Goal: Navigation & Orientation: Understand site structure

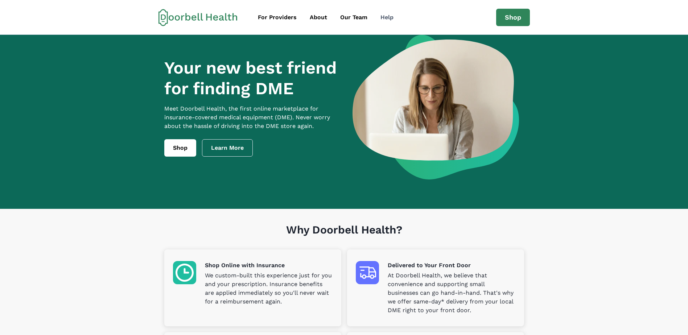
click at [383, 19] on div "Help" at bounding box center [387, 17] width 13 height 9
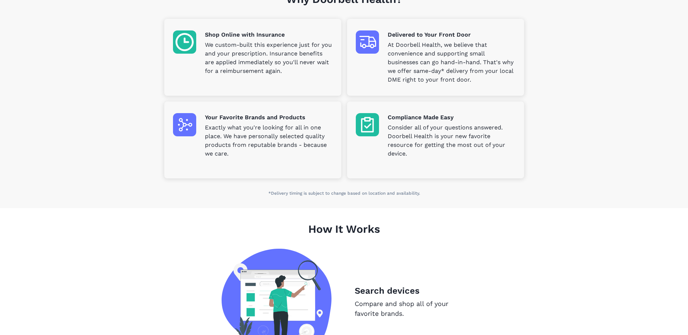
scroll to position [254, 0]
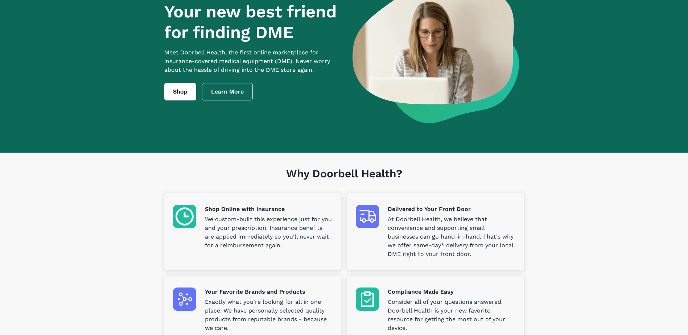
scroll to position [0, 0]
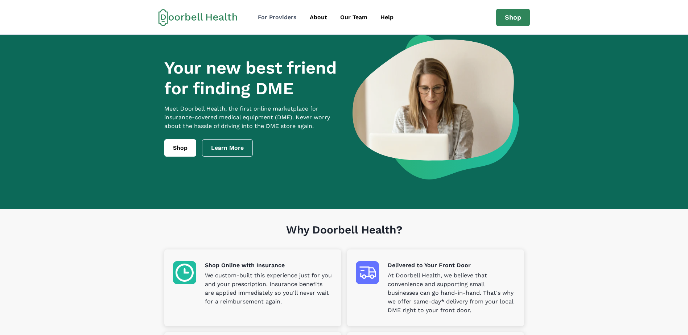
click at [278, 19] on div "For Providers" at bounding box center [277, 17] width 39 height 9
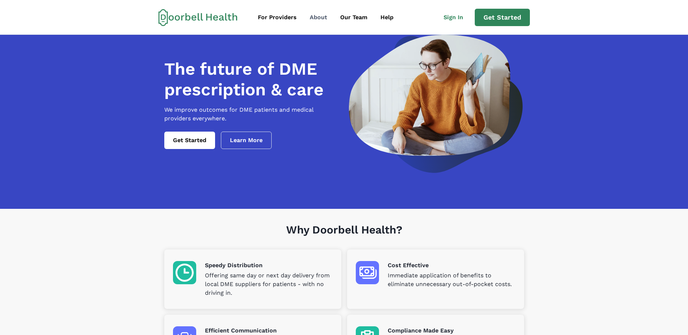
click at [322, 19] on div "About" at bounding box center [318, 17] width 17 height 9
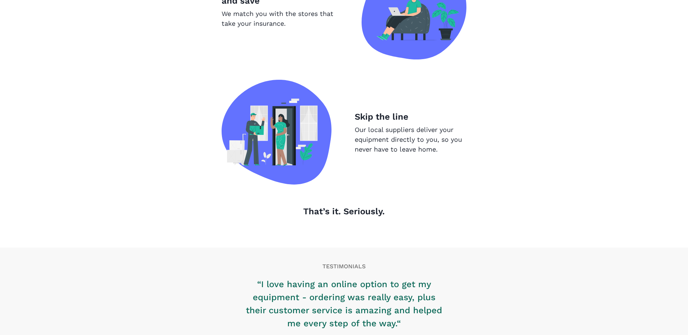
scroll to position [733, 0]
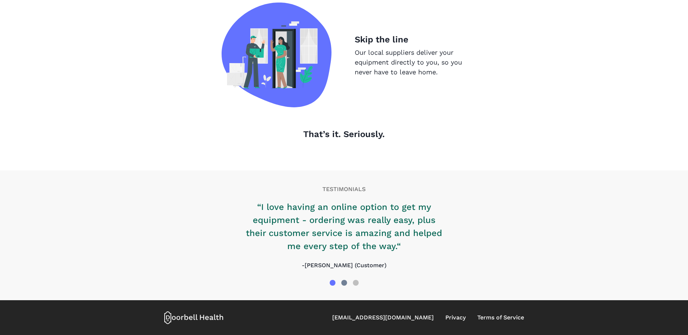
click at [341, 283] on div at bounding box center [345, 283] width 12 height 12
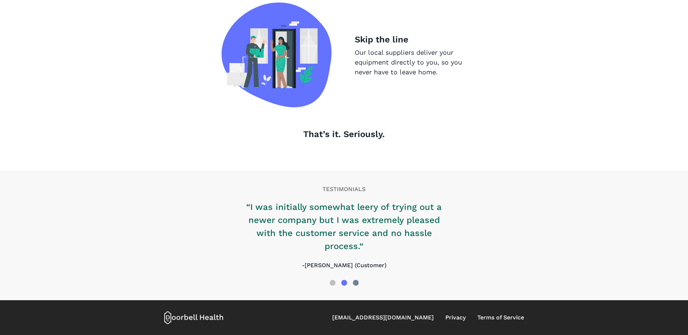
click at [352, 284] on div at bounding box center [356, 283] width 12 height 12
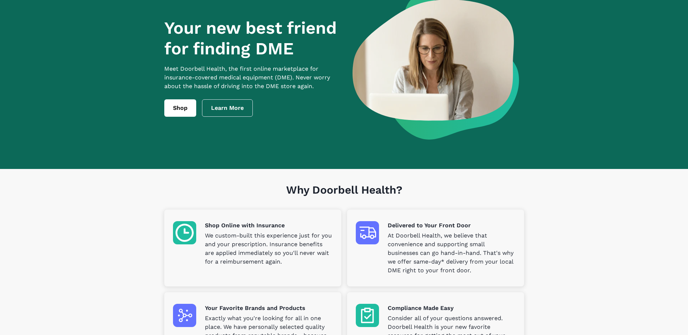
scroll to position [0, 0]
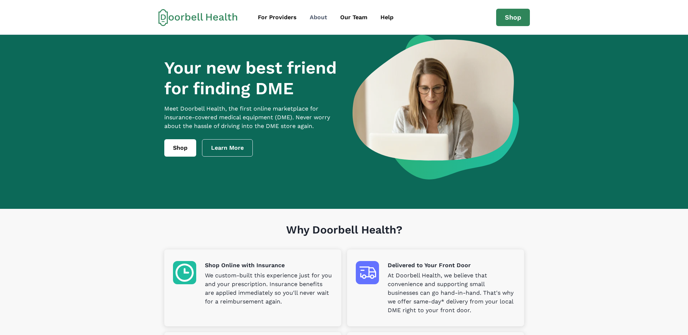
click at [319, 20] on div "About" at bounding box center [318, 17] width 17 height 9
click at [315, 17] on div "About" at bounding box center [318, 17] width 17 height 9
click at [352, 17] on div "Our Team" at bounding box center [353, 17] width 27 height 9
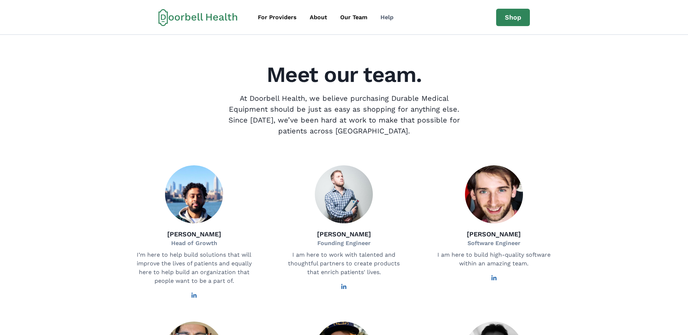
click at [385, 19] on div "Help" at bounding box center [387, 17] width 13 height 9
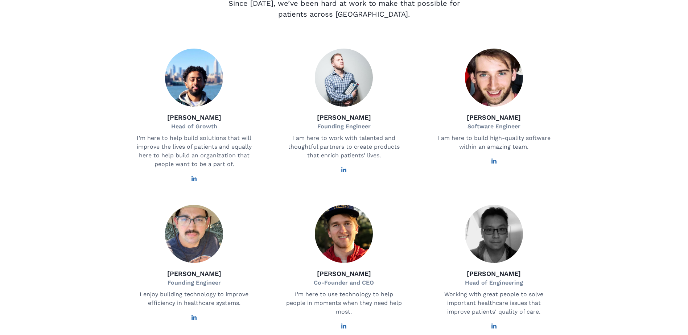
scroll to position [218, 0]
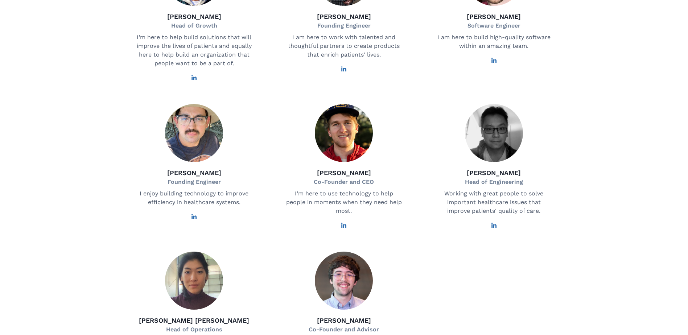
click at [588, 139] on section "Meet our team. At Doorbell Health, we believe purchasing Durable Medical Equipm…" at bounding box center [344, 144] width 688 height 655
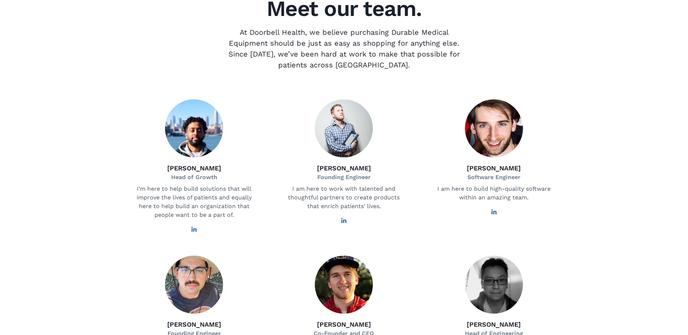
scroll to position [0, 0]
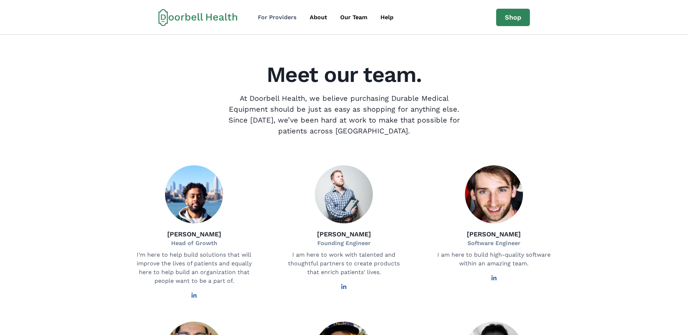
click at [265, 17] on div "For Providers" at bounding box center [277, 17] width 39 height 9
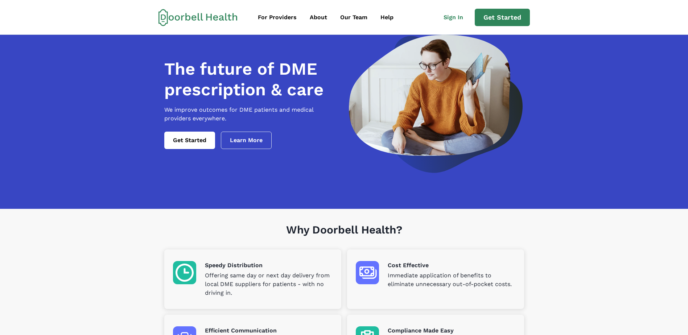
click at [215, 23] on icon at bounding box center [198, 17] width 79 height 17
